Goal: Obtain resource: Download file/media

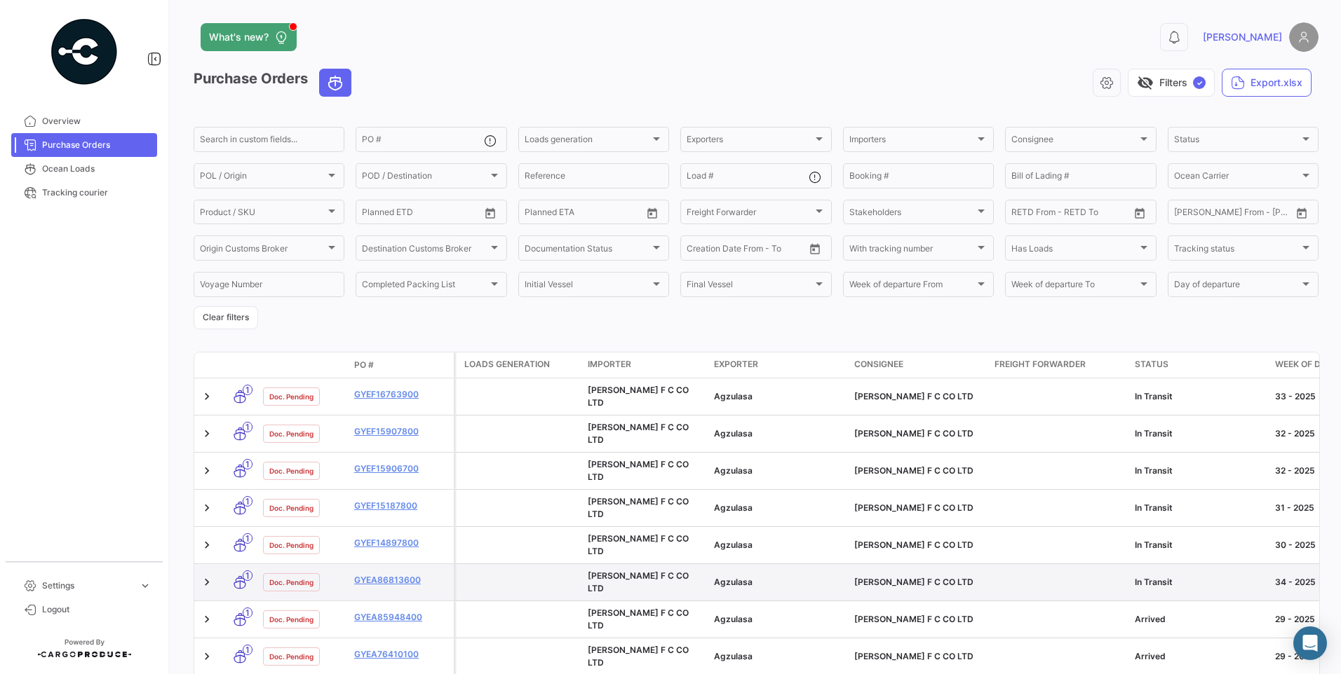
scroll to position [210, 0]
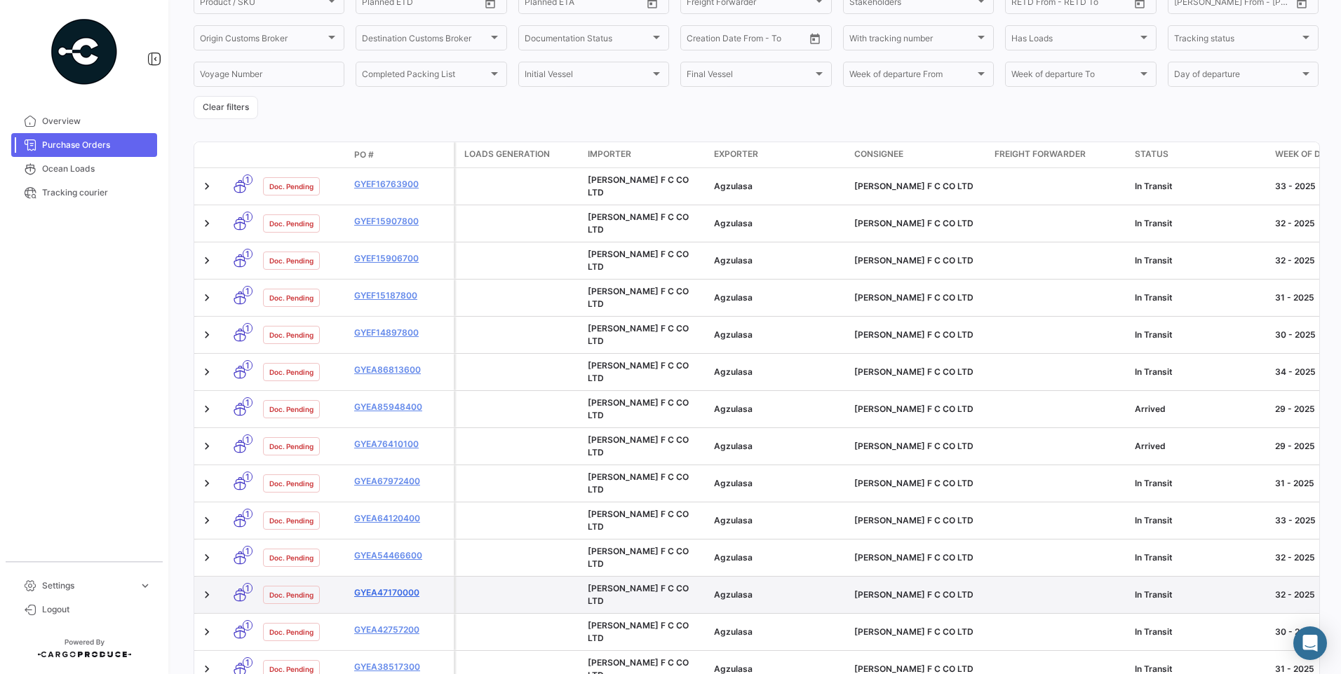
click at [384, 587] on link "GYEA47170000" at bounding box center [401, 593] width 94 height 13
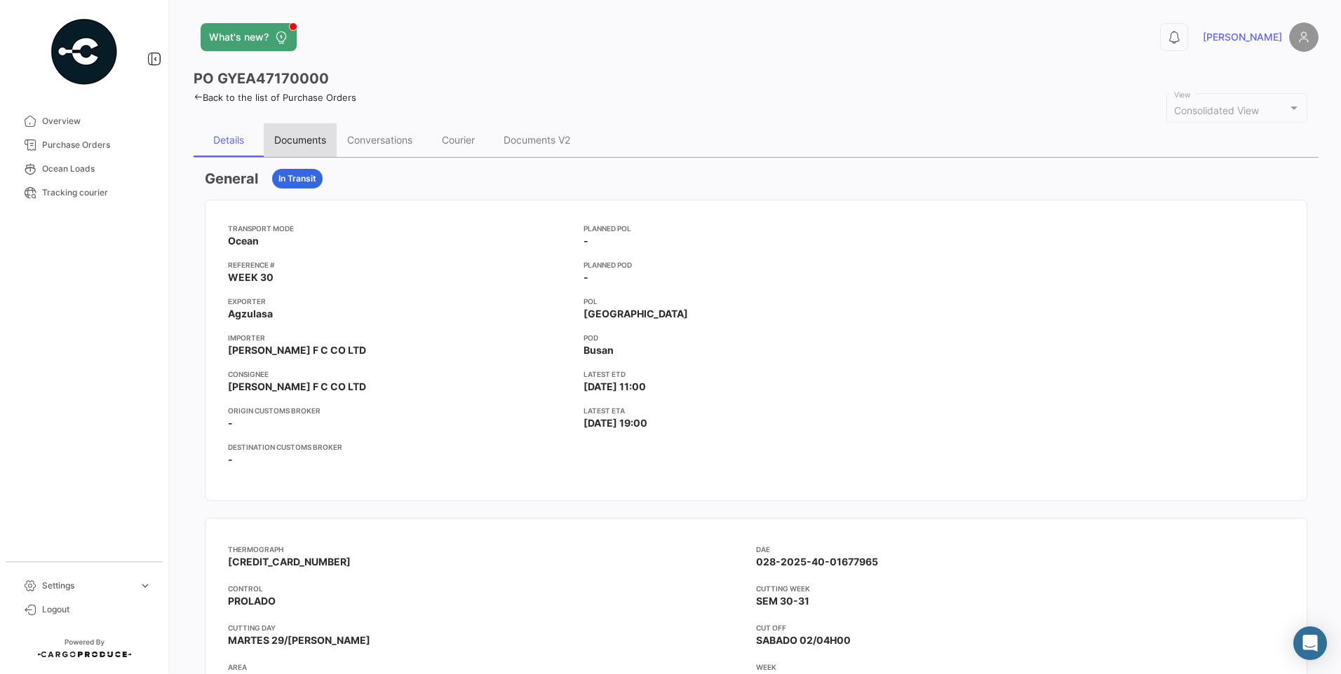
click at [325, 140] on div "Documents" at bounding box center [300, 140] width 52 height 12
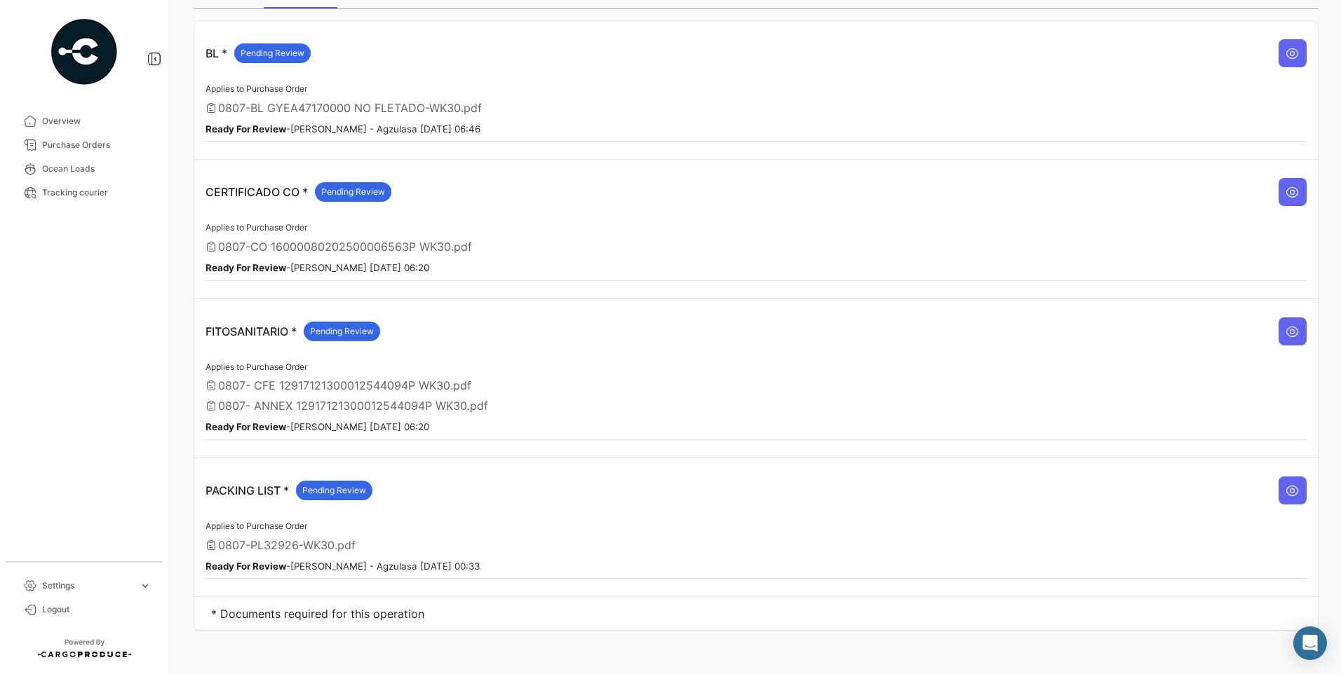
scroll to position [151, 0]
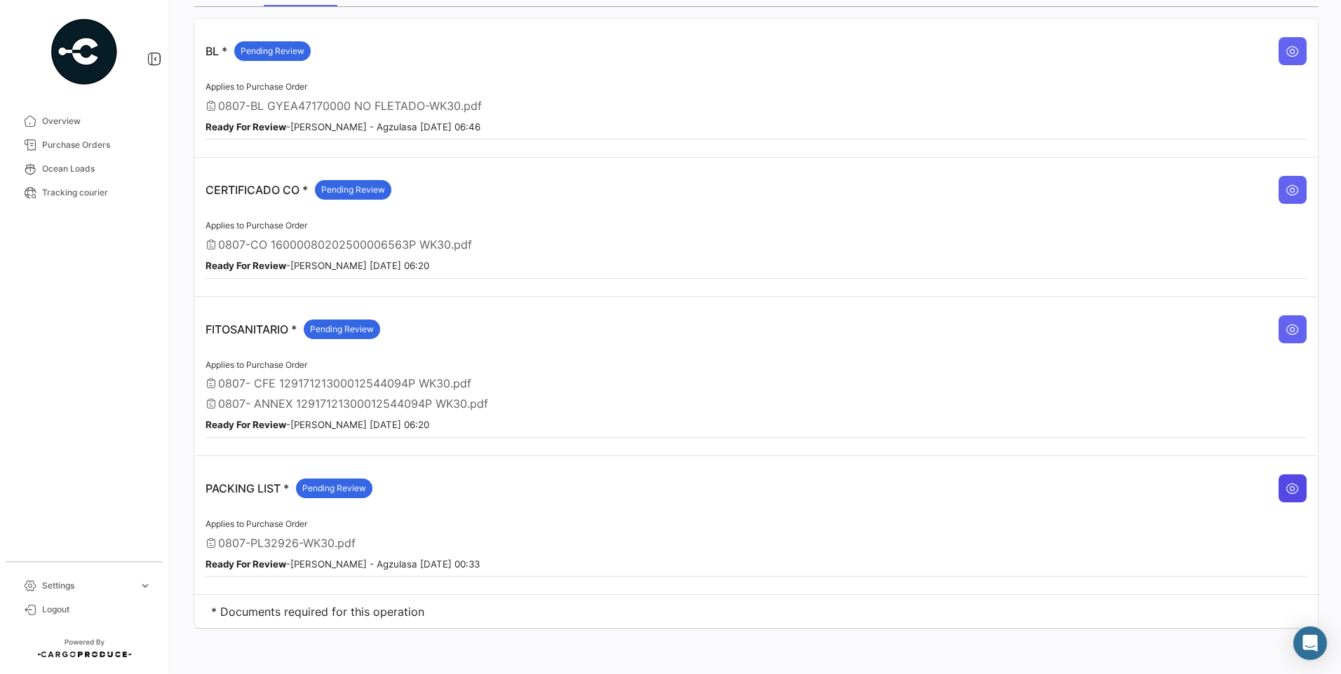
click at [1285, 483] on icon at bounding box center [1292, 489] width 14 height 14
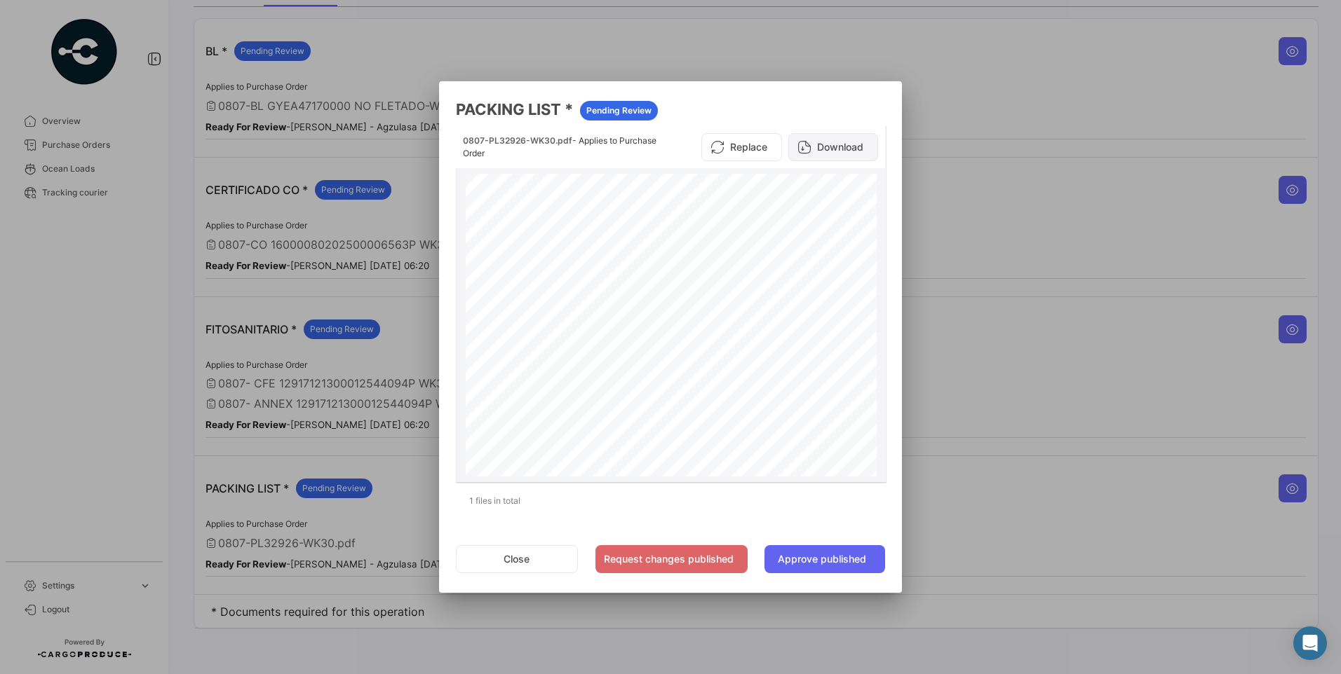
click at [850, 147] on button "Download" at bounding box center [833, 147] width 90 height 28
click at [509, 560] on button "Close" at bounding box center [517, 559] width 122 height 28
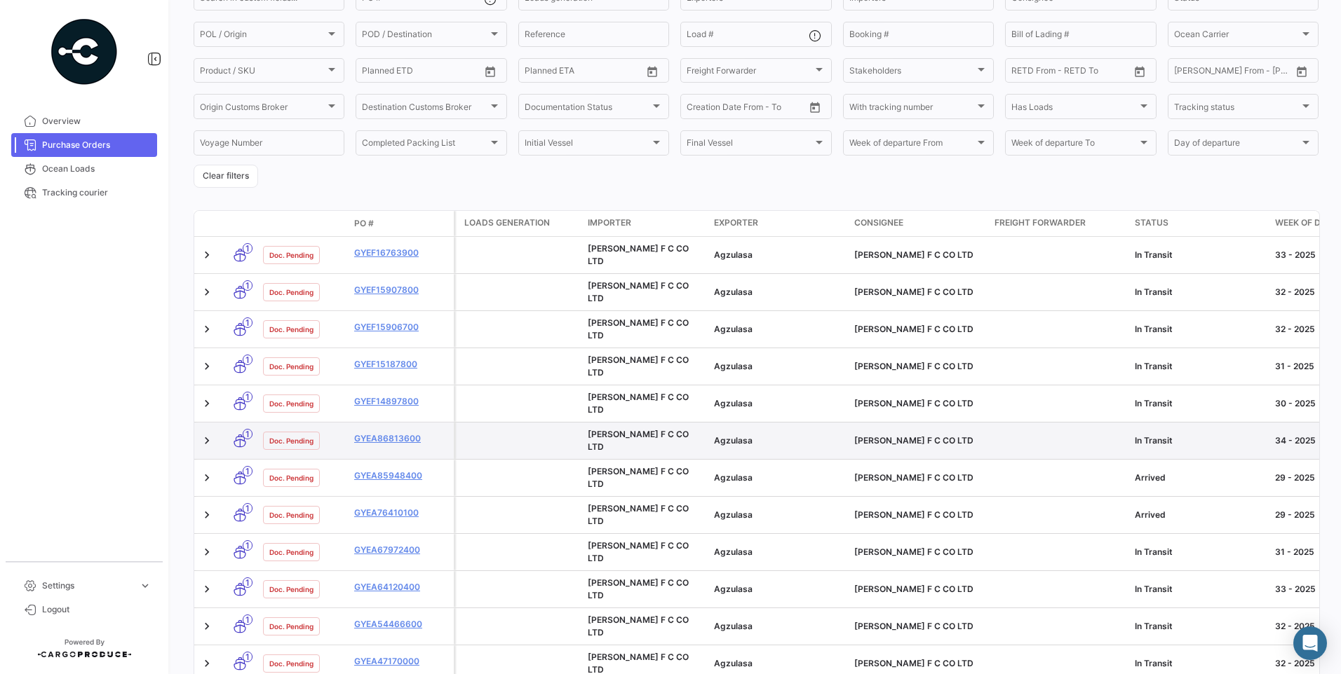
scroll to position [210, 0]
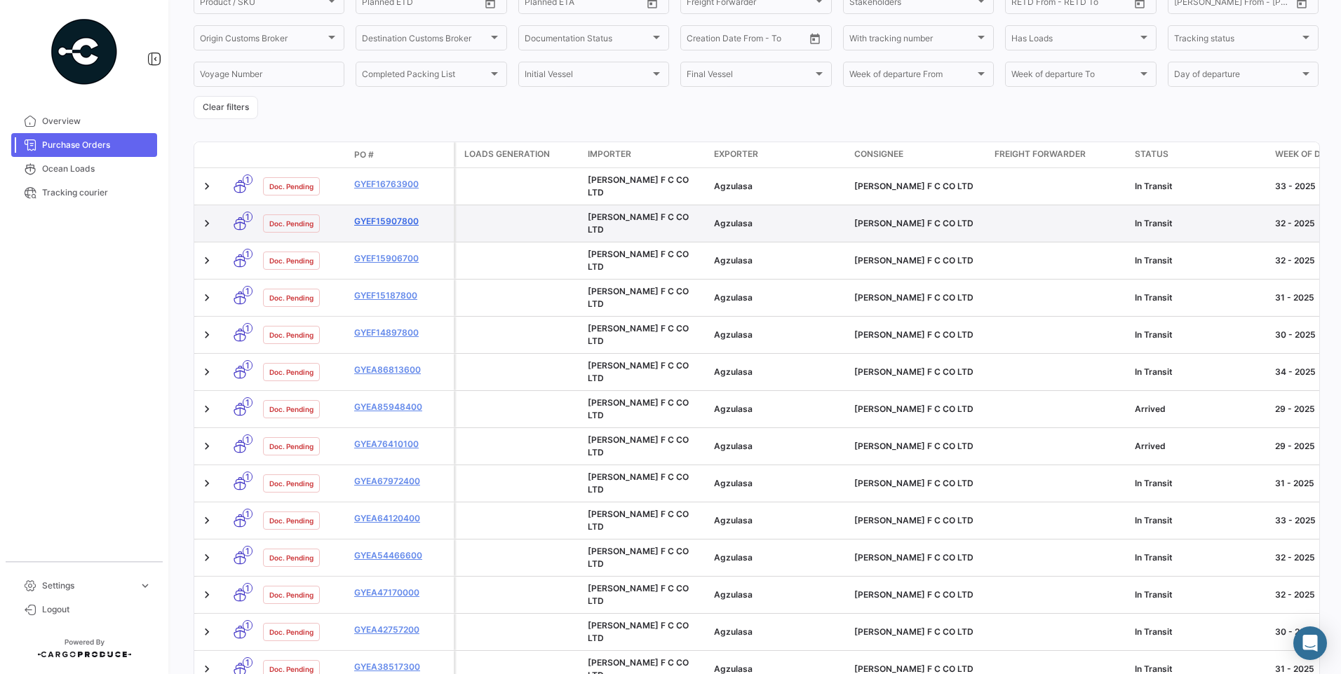
click at [405, 217] on link "GYEF15907800" at bounding box center [401, 221] width 94 height 13
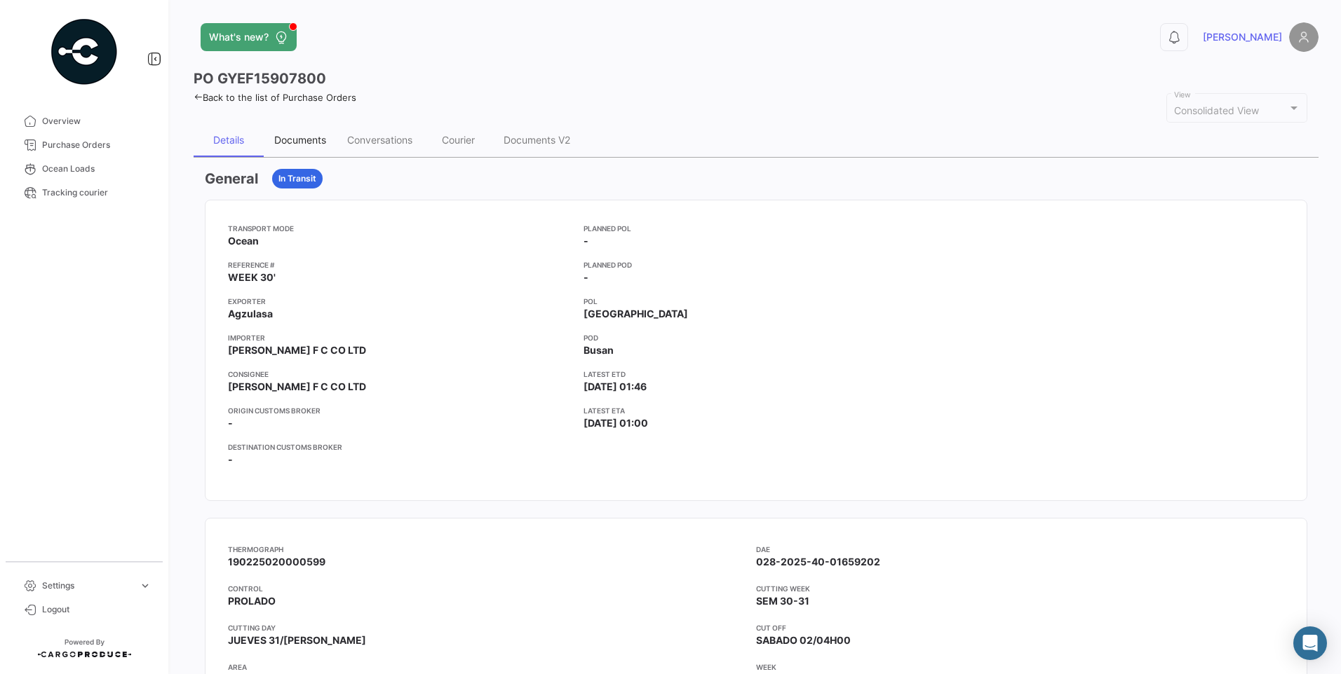
click at [314, 140] on div "Documents" at bounding box center [300, 140] width 52 height 12
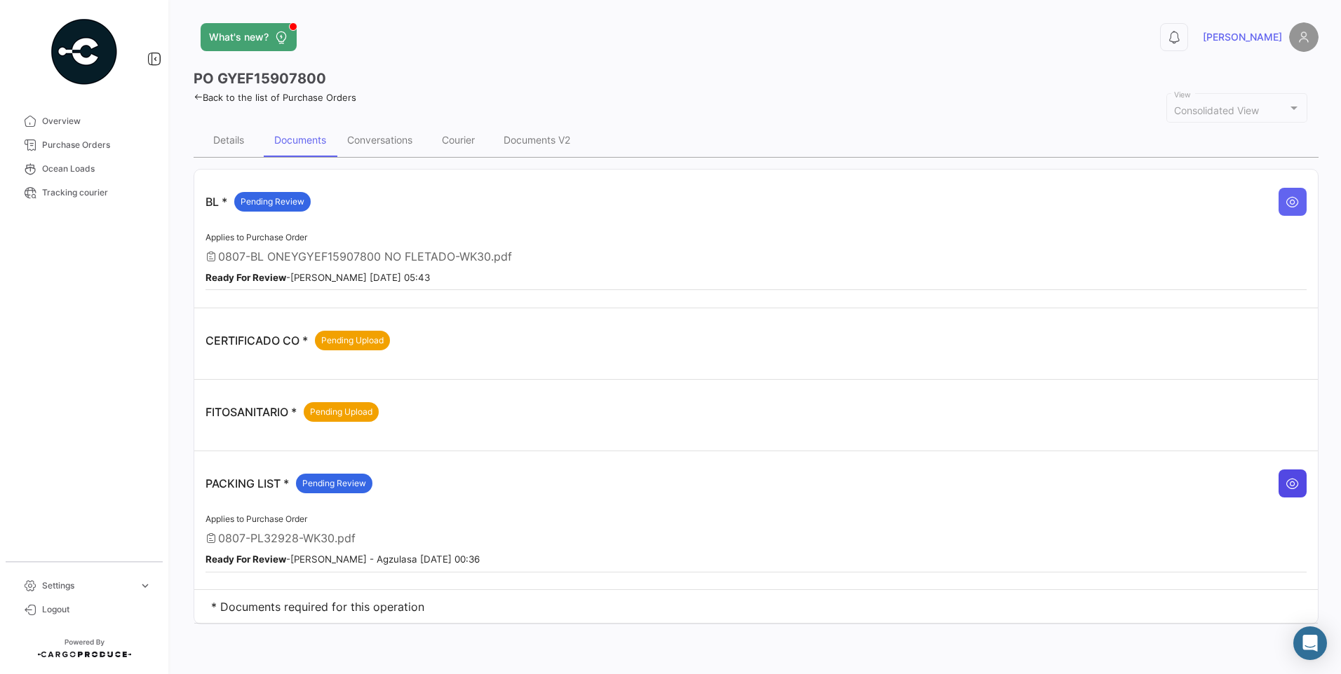
click at [1294, 491] on icon at bounding box center [1292, 484] width 14 height 14
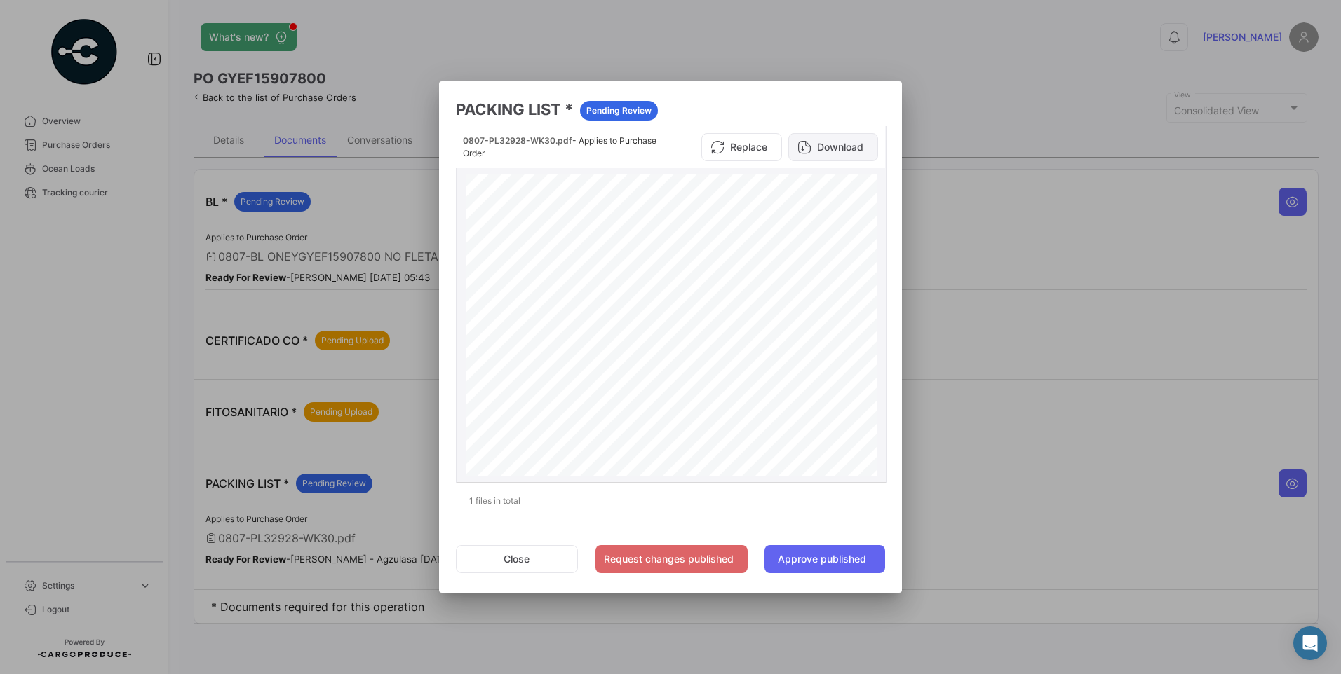
click at [844, 144] on button "Download" at bounding box center [833, 147] width 90 height 28
click at [537, 563] on button "Close" at bounding box center [517, 559] width 122 height 28
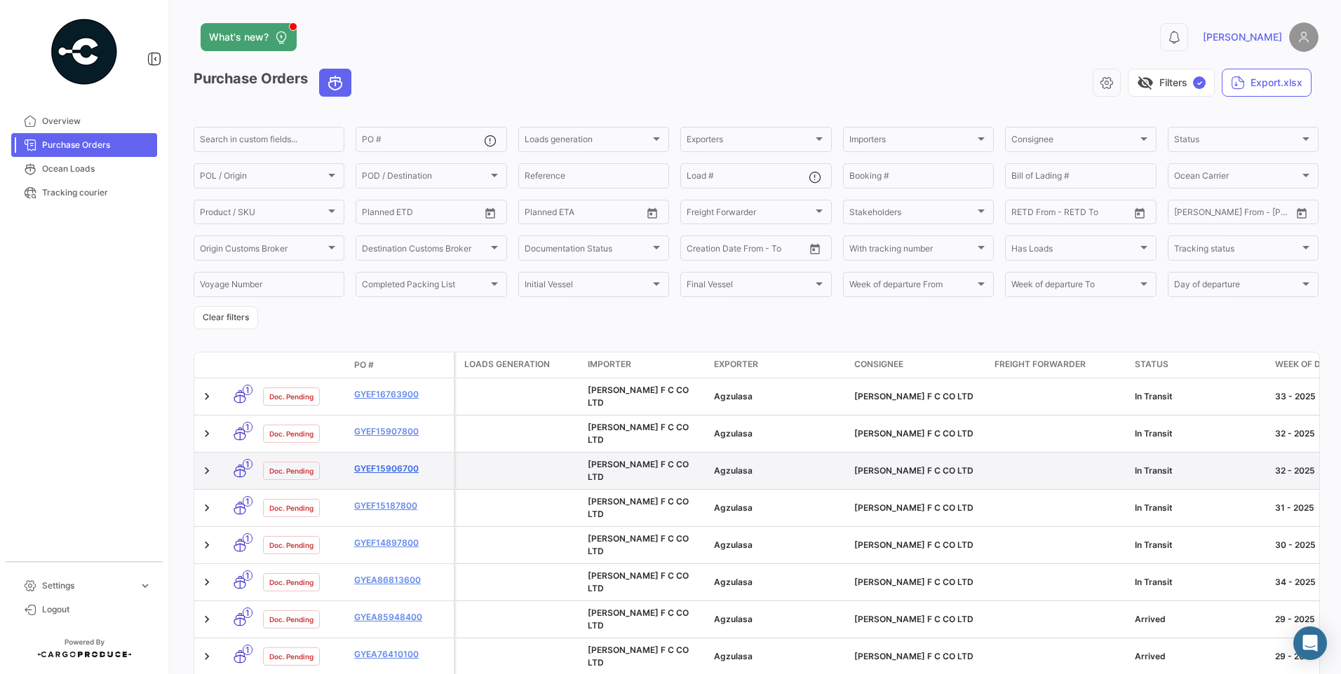
click at [402, 463] on link "GYEF15906700" at bounding box center [401, 469] width 94 height 13
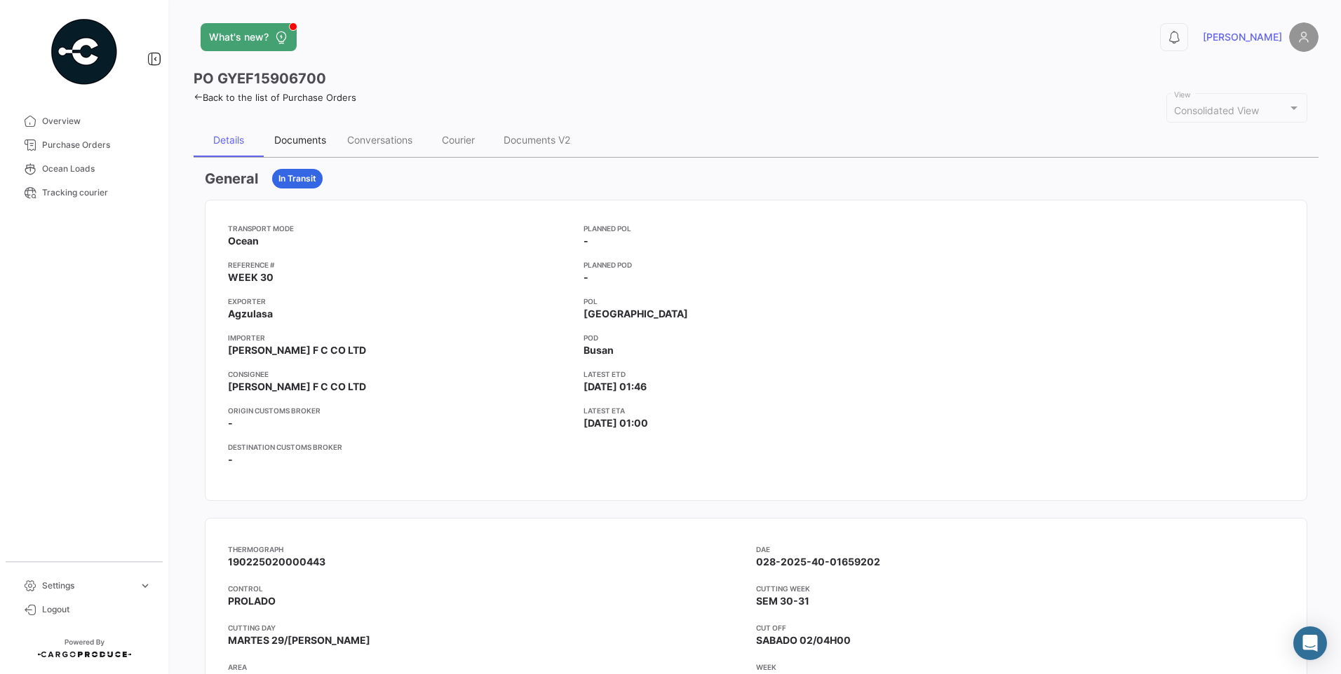
click at [302, 137] on div "Documents" at bounding box center [300, 140] width 52 height 12
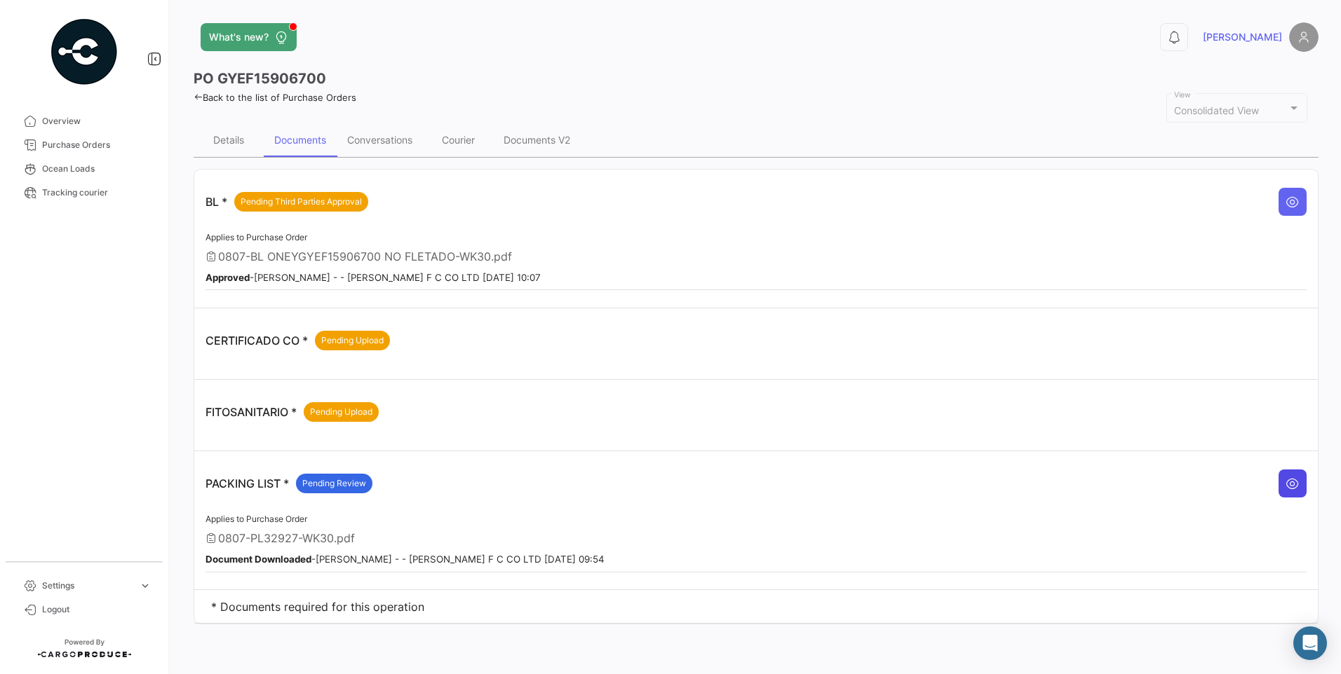
click at [1292, 483] on icon at bounding box center [1292, 484] width 14 height 14
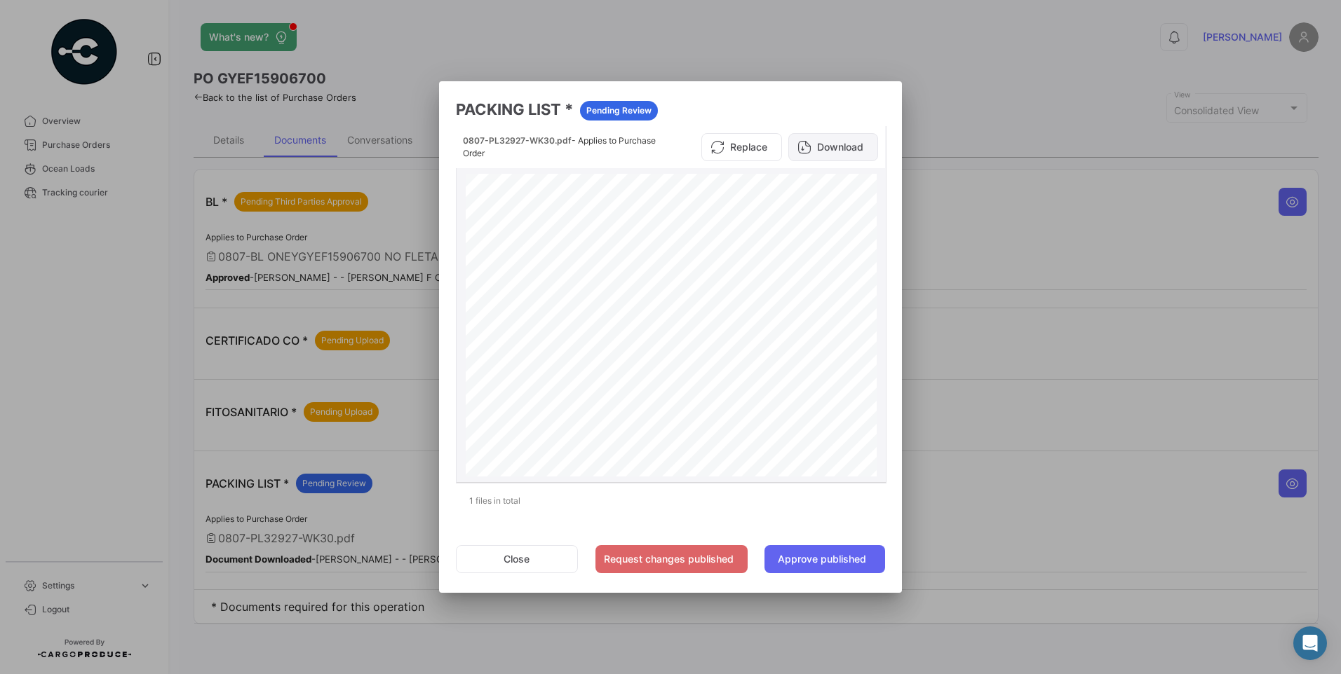
click at [861, 152] on button "Download" at bounding box center [833, 147] width 90 height 28
click at [534, 557] on button "Close" at bounding box center [517, 559] width 122 height 28
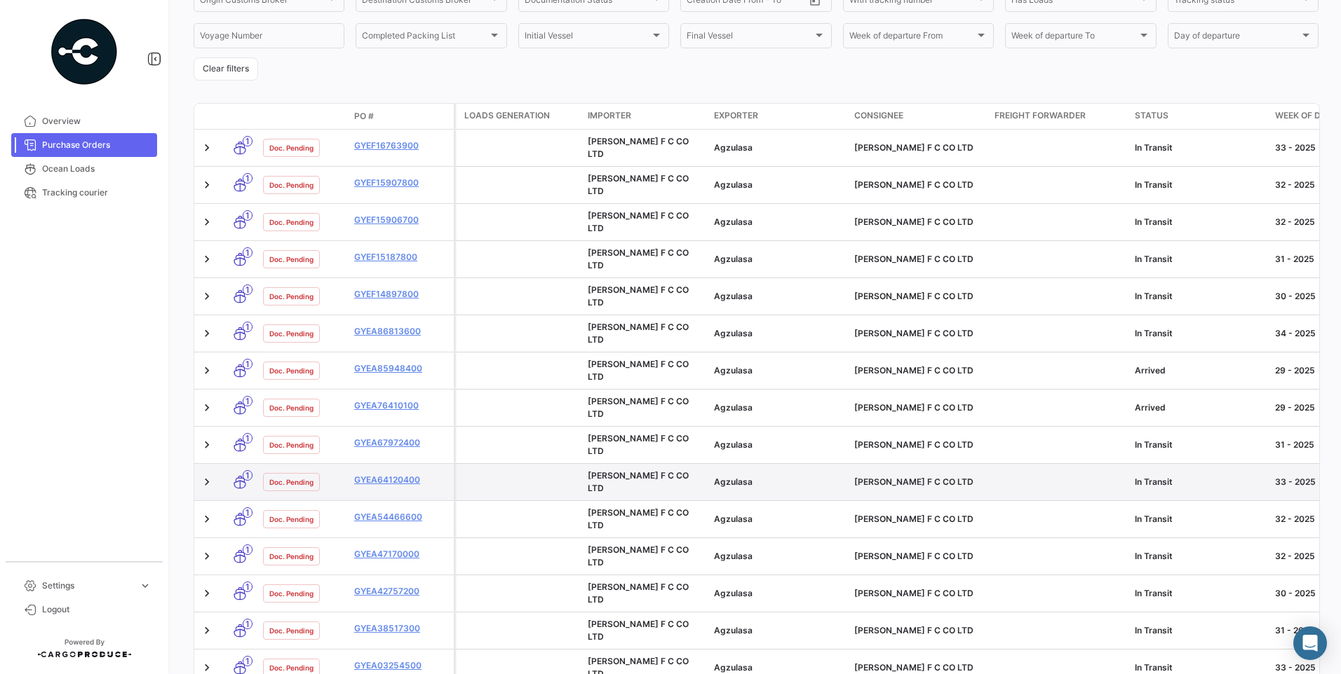
scroll to position [250, 0]
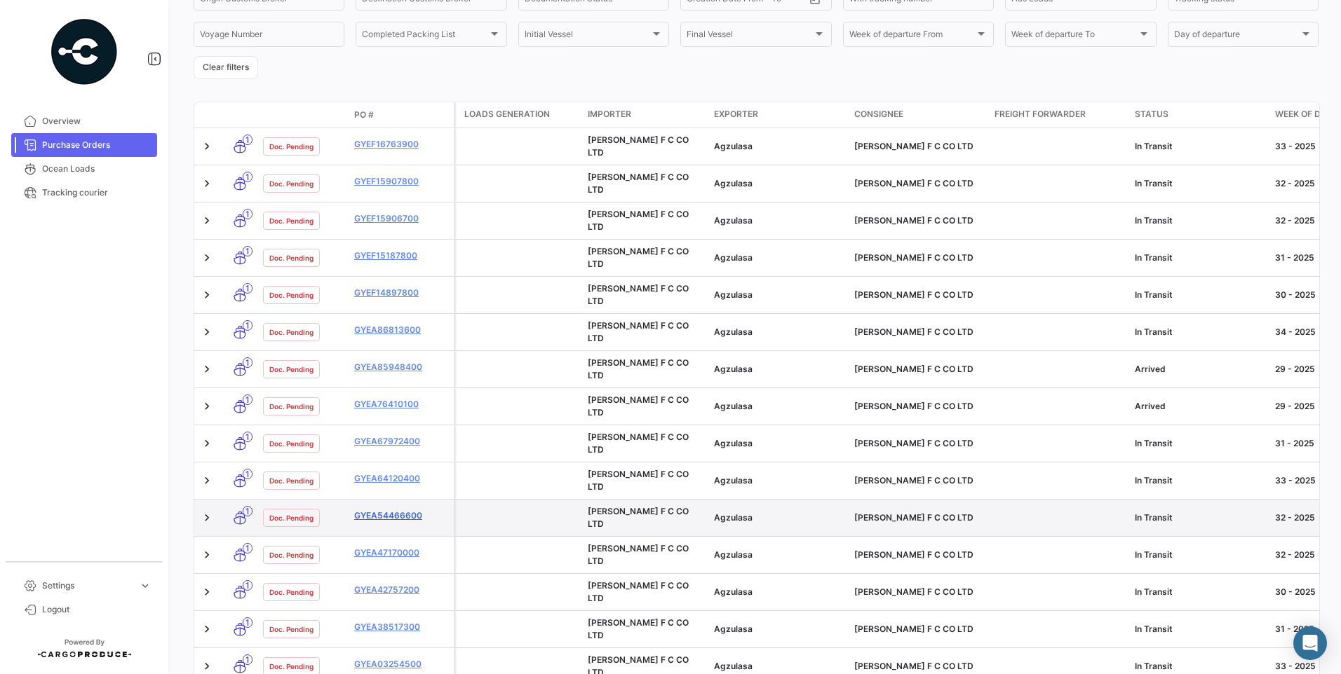
click at [398, 510] on link "GYEA54466600" at bounding box center [401, 516] width 94 height 13
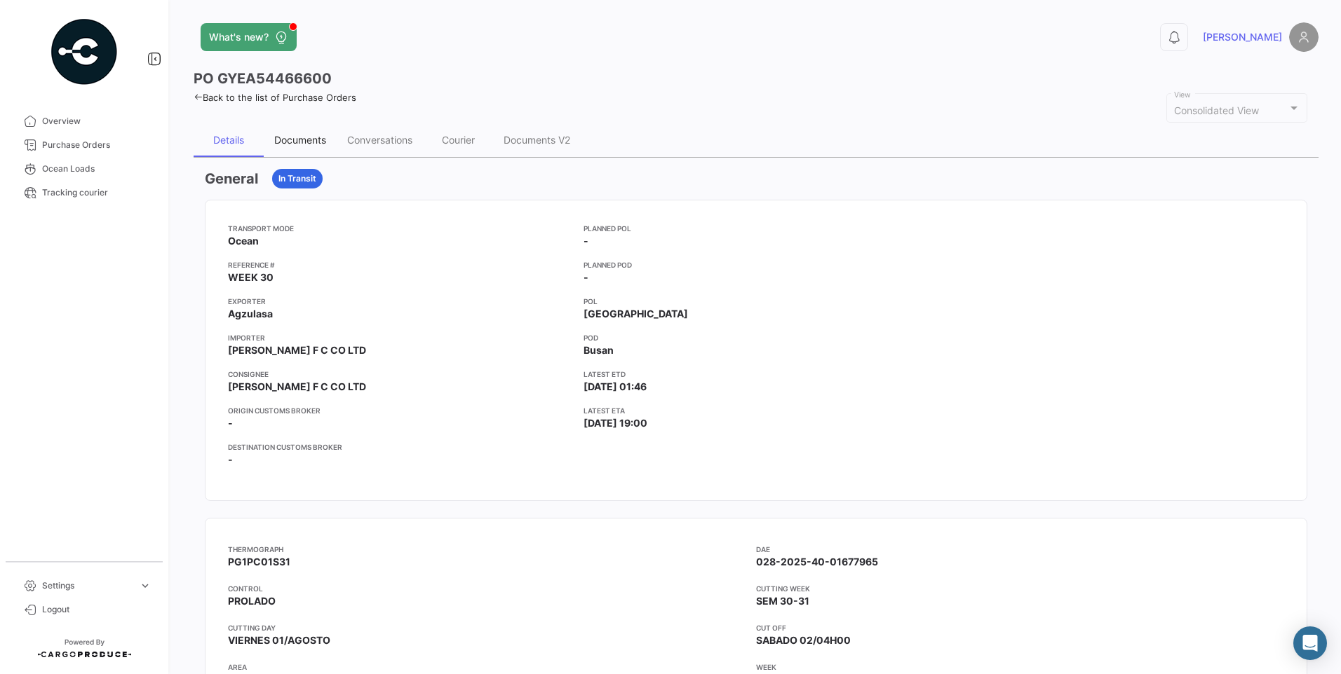
click at [315, 140] on div "Documents" at bounding box center [300, 140] width 52 height 12
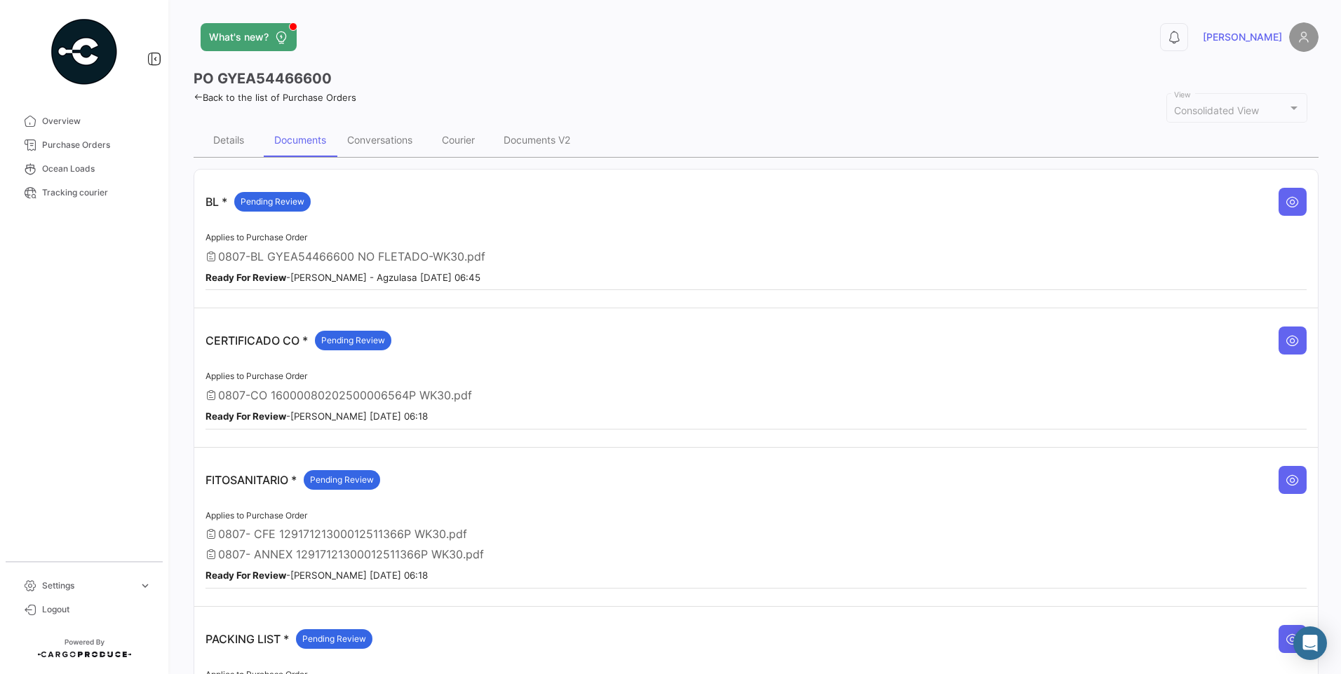
scroll to position [151, 0]
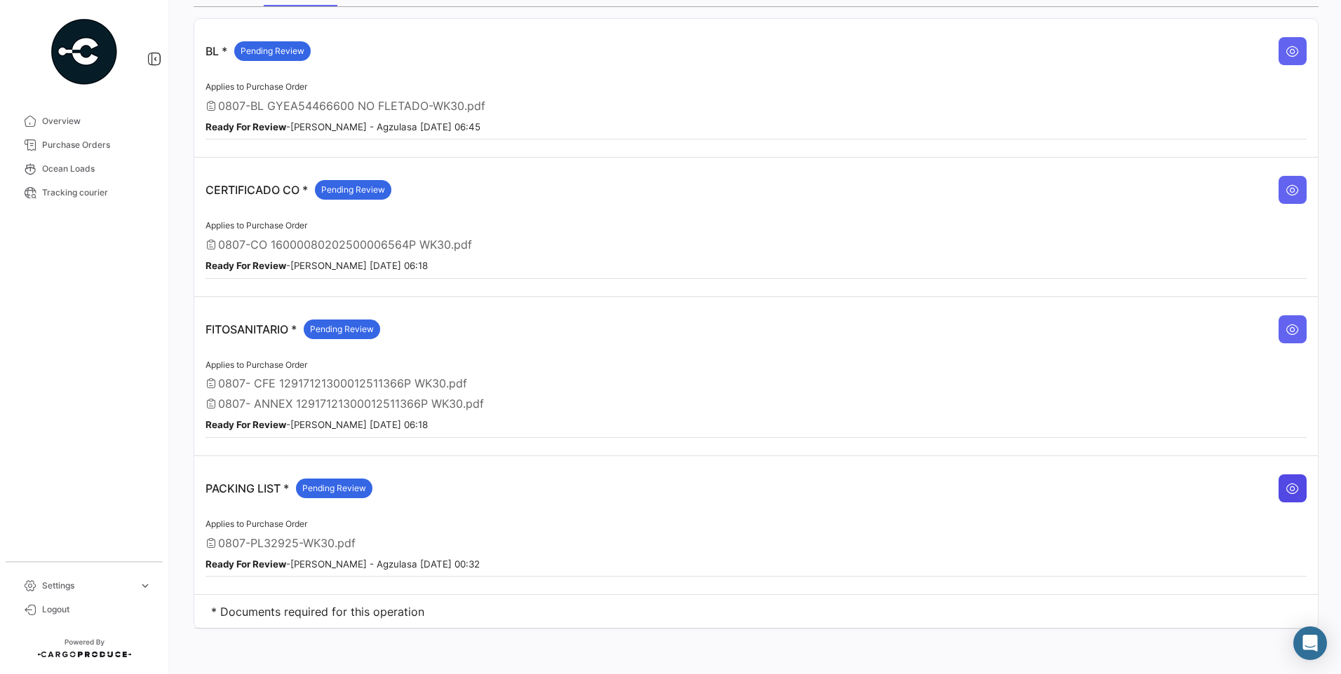
click at [1285, 488] on icon at bounding box center [1292, 489] width 14 height 14
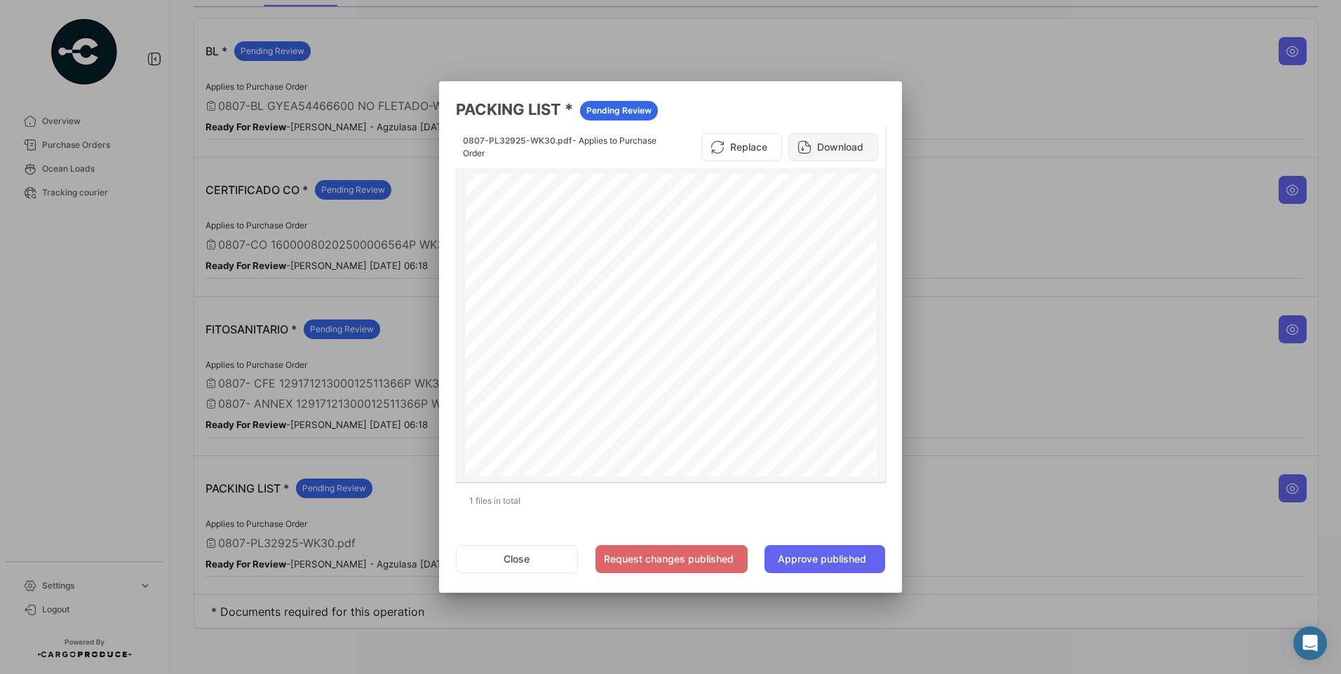
click at [853, 148] on button "Download" at bounding box center [833, 147] width 90 height 28
click at [528, 559] on button "Close" at bounding box center [517, 559] width 122 height 28
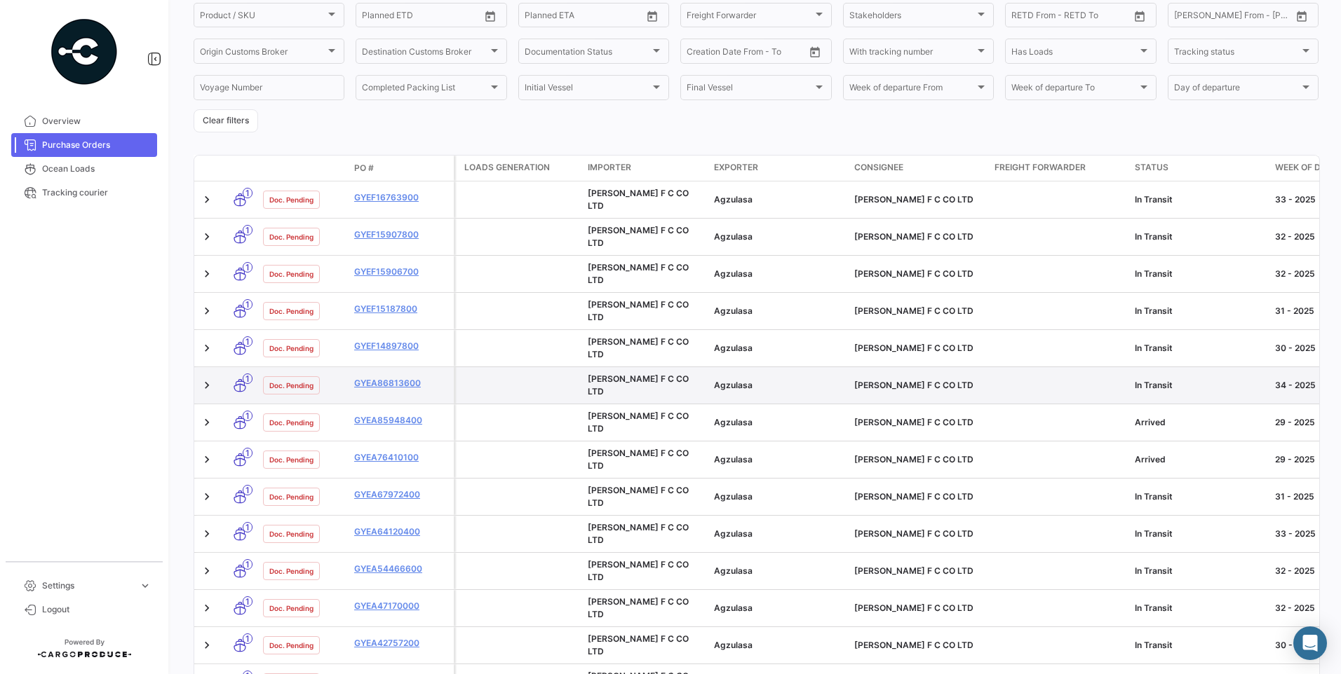
scroll to position [250, 0]
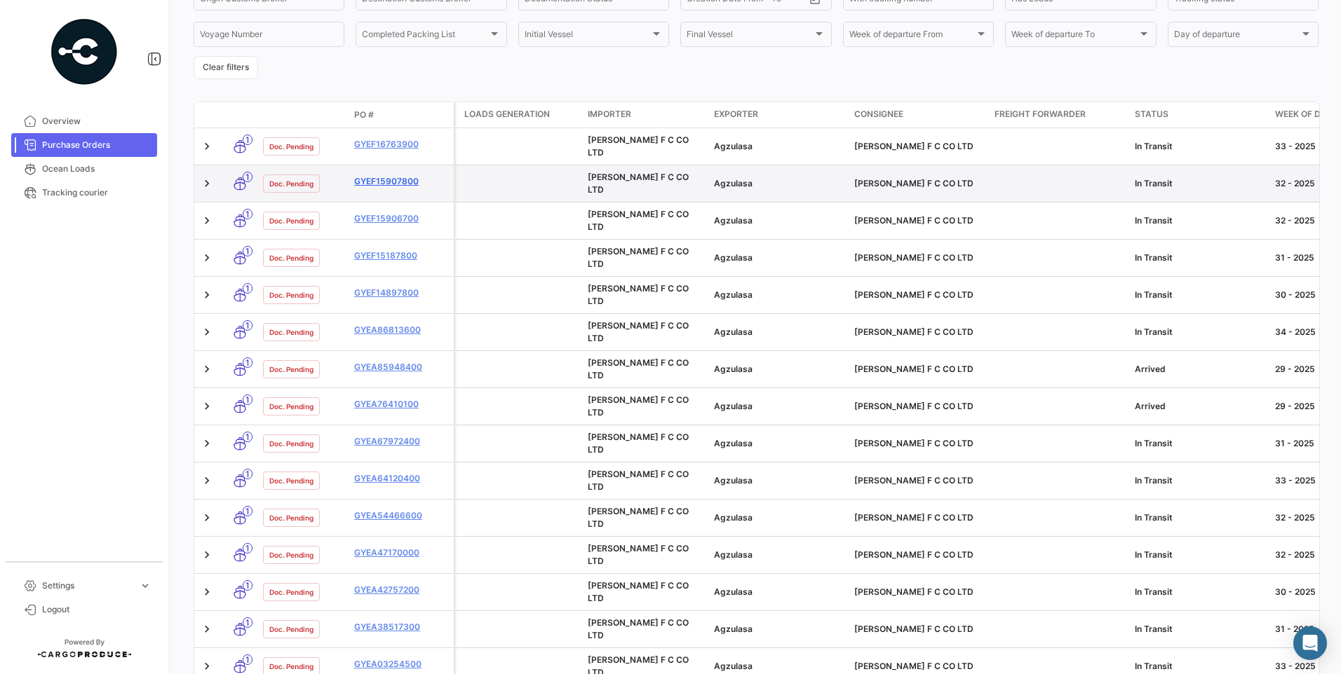
click at [395, 175] on link "GYEF15907800" at bounding box center [401, 181] width 94 height 13
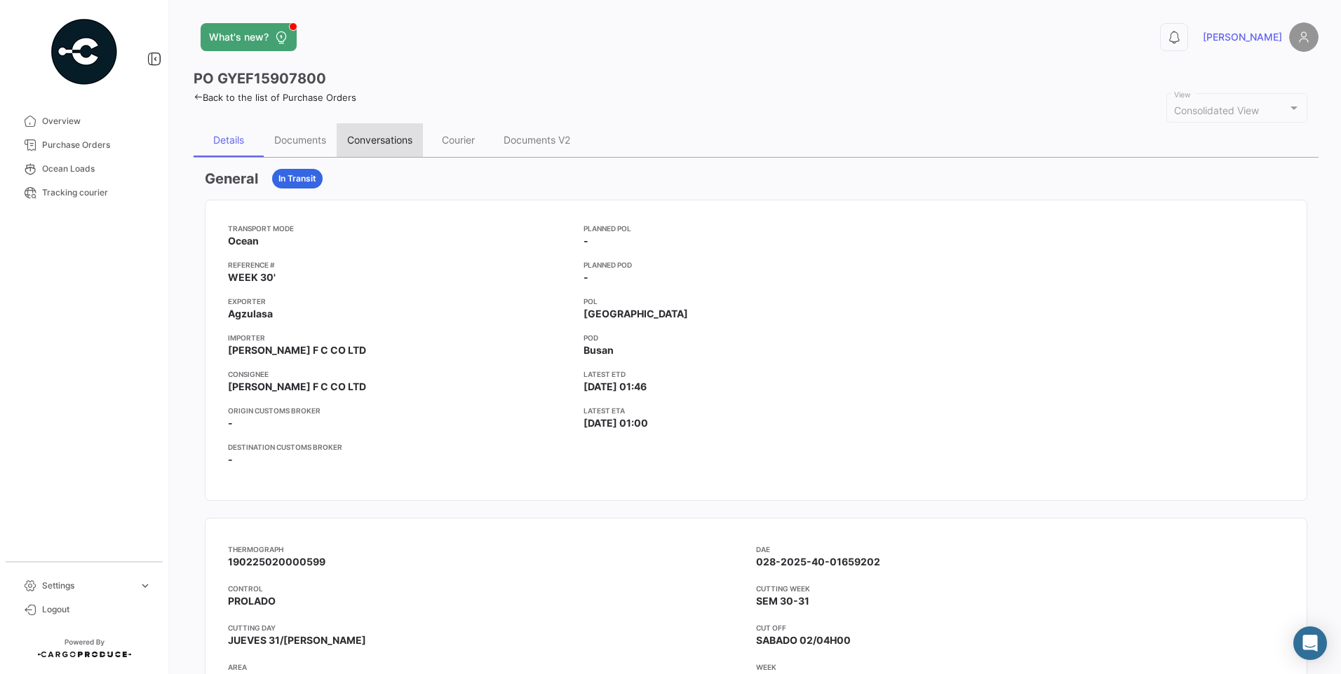
click at [364, 139] on div "Conversations" at bounding box center [379, 140] width 65 height 12
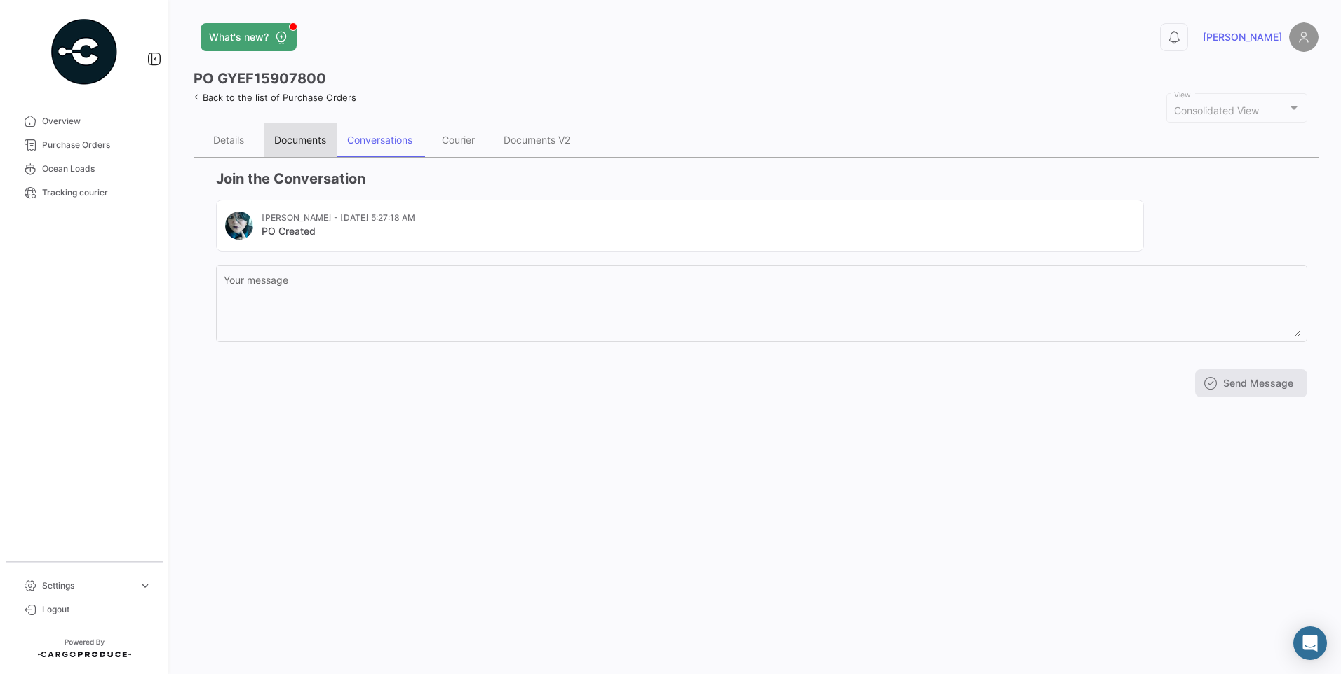
click at [304, 140] on div "Documents" at bounding box center [300, 140] width 52 height 12
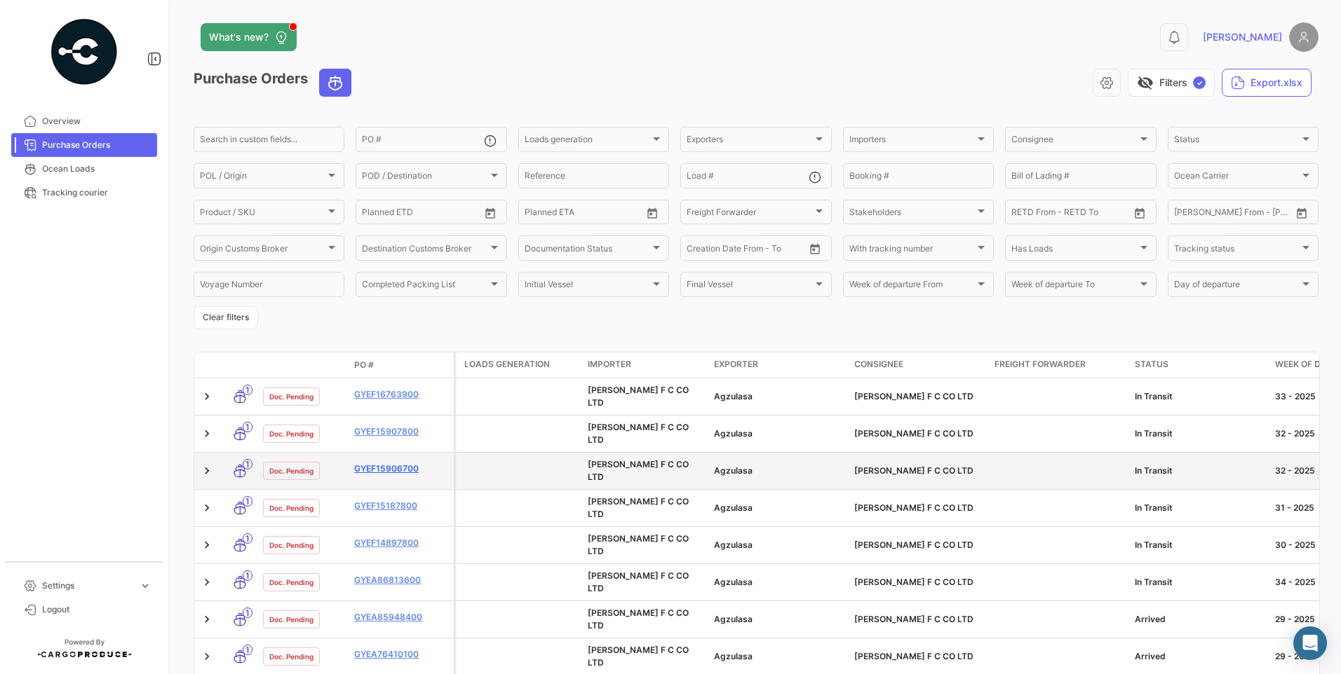
click at [405, 463] on link "GYEF15906700" at bounding box center [401, 469] width 94 height 13
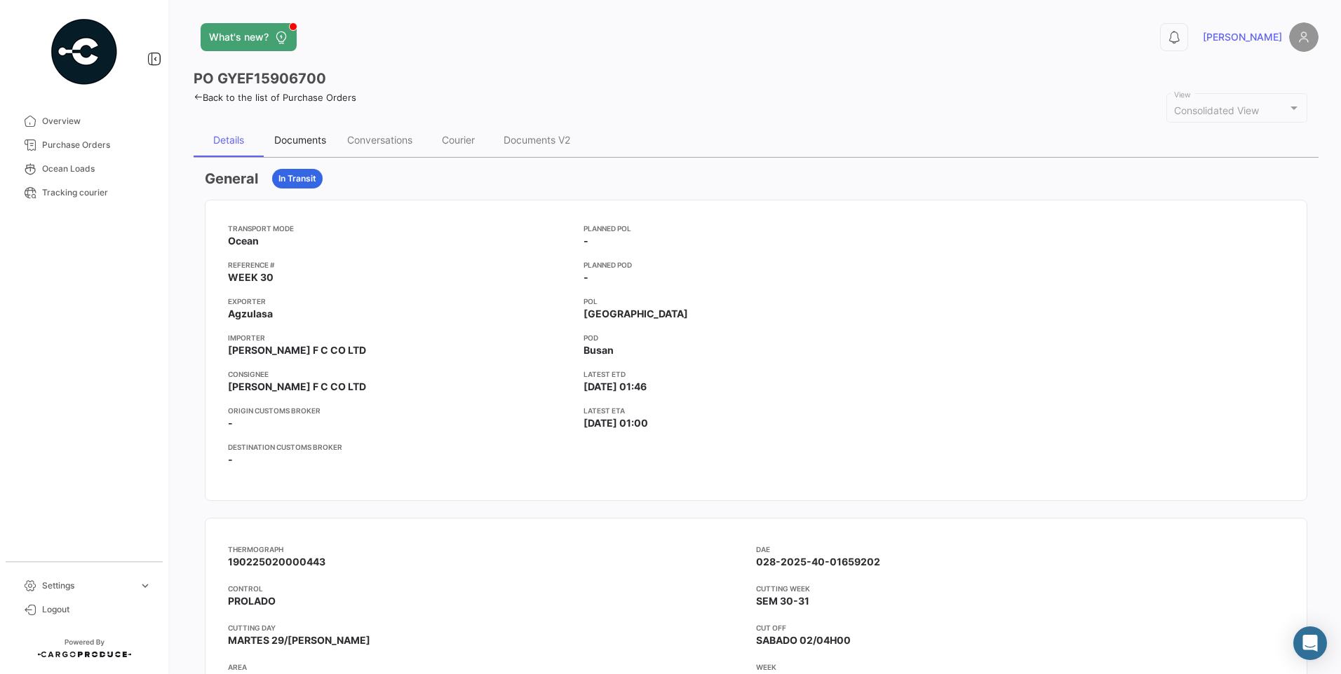
click at [304, 144] on div "Documents" at bounding box center [300, 140] width 52 height 12
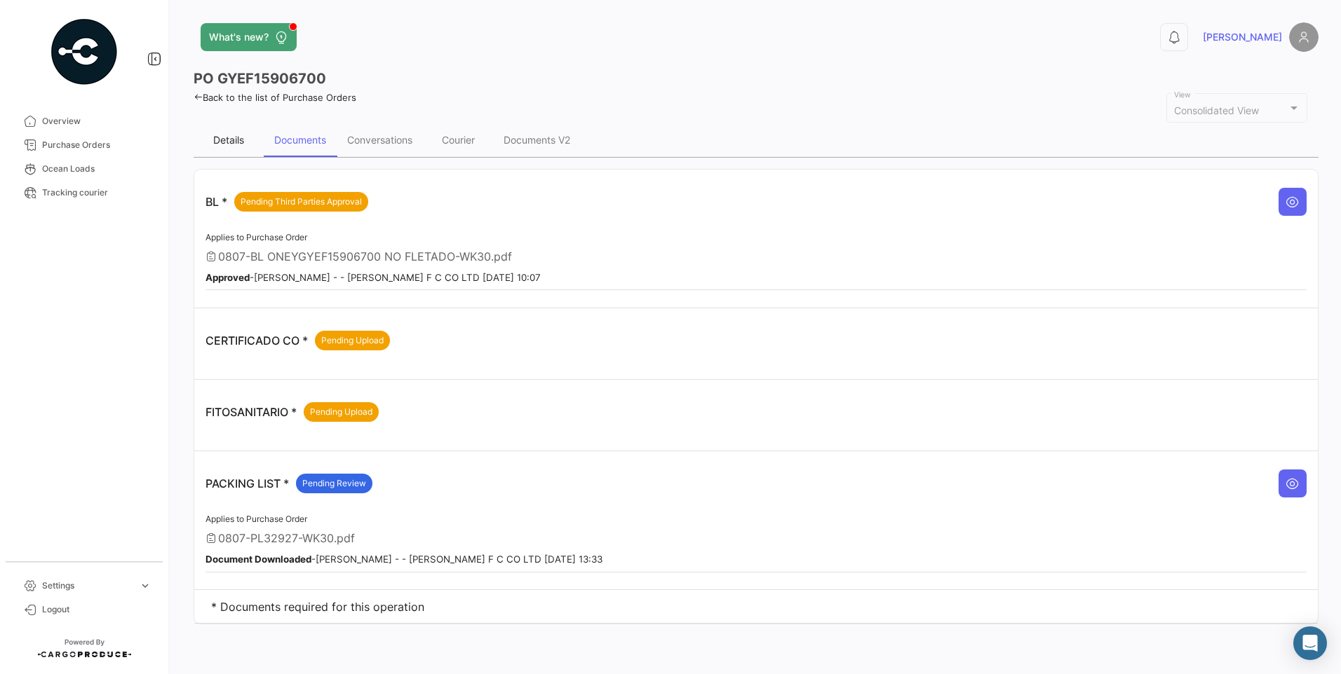
click at [229, 140] on div "Details" at bounding box center [228, 140] width 31 height 12
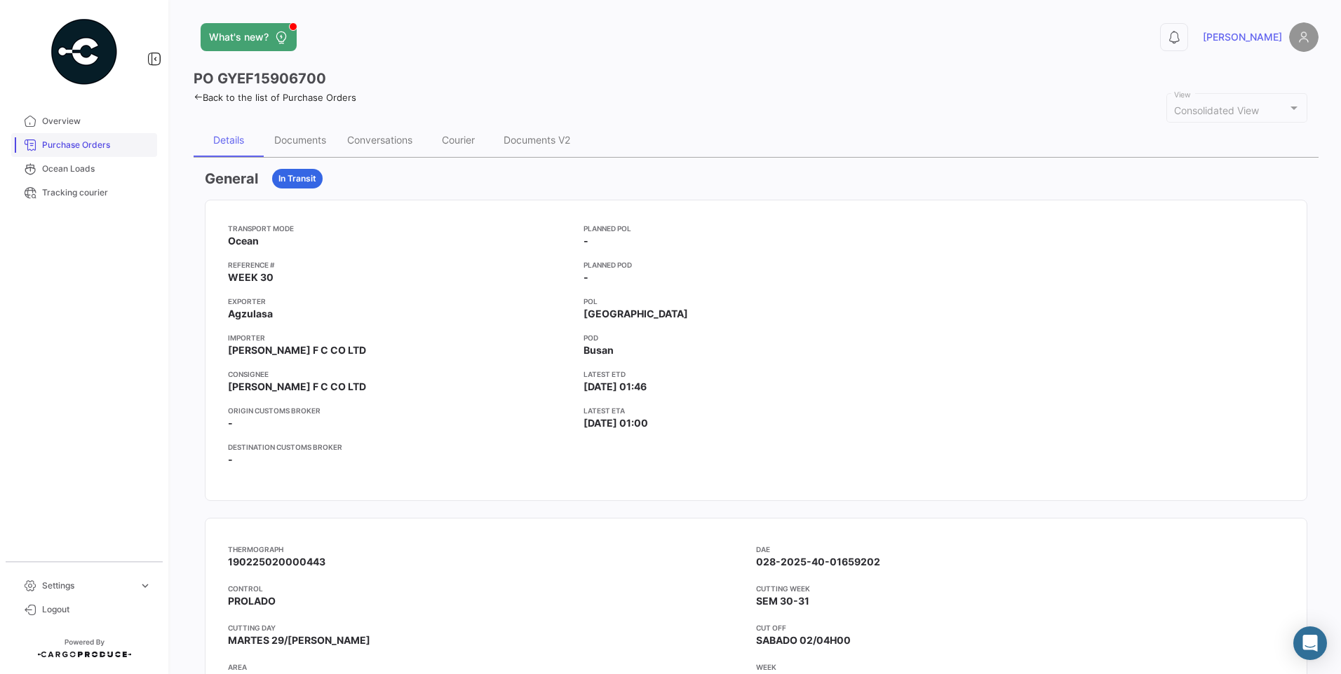
click at [78, 143] on span "Purchase Orders" at bounding box center [96, 145] width 109 height 13
